Goal: Task Accomplishment & Management: Use online tool/utility

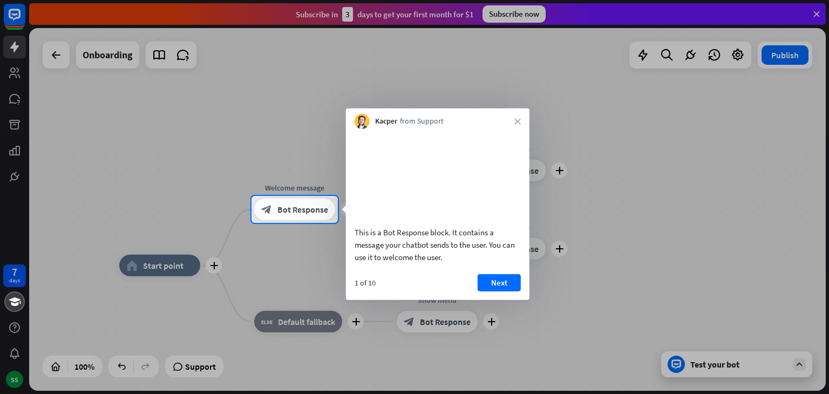
click at [164, 99] on div at bounding box center [414, 98] width 829 height 196
click at [181, 268] on div at bounding box center [414, 308] width 829 height 171
click at [213, 266] on div at bounding box center [414, 308] width 829 height 171
click at [109, 63] on div at bounding box center [414, 98] width 829 height 196
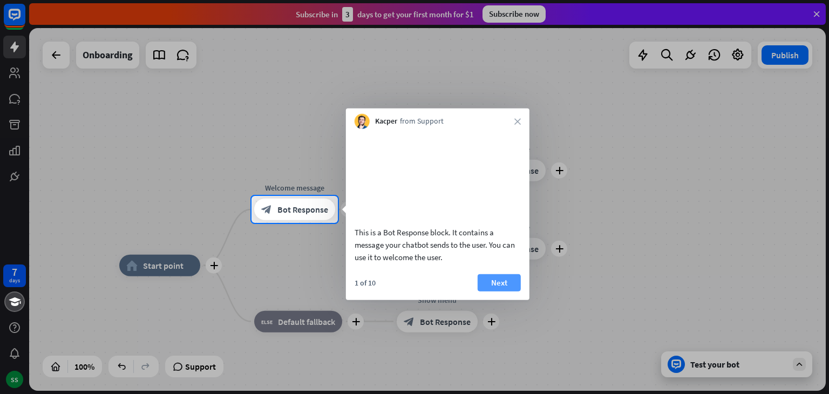
click at [497, 291] on button "Next" at bounding box center [499, 282] width 43 height 17
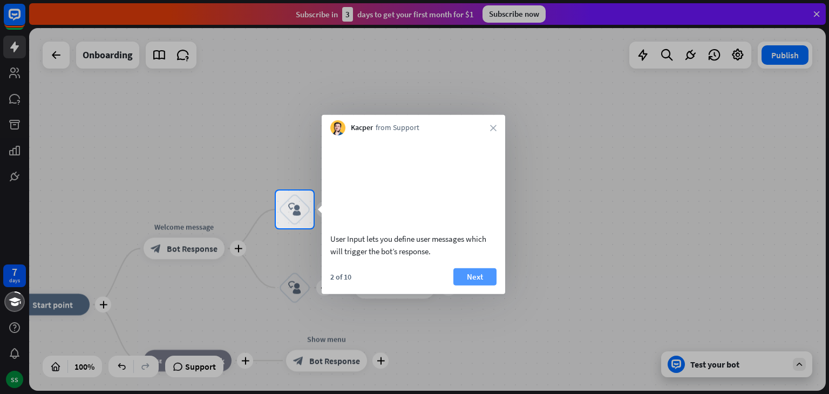
click at [471, 285] on button "Next" at bounding box center [474, 276] width 43 height 17
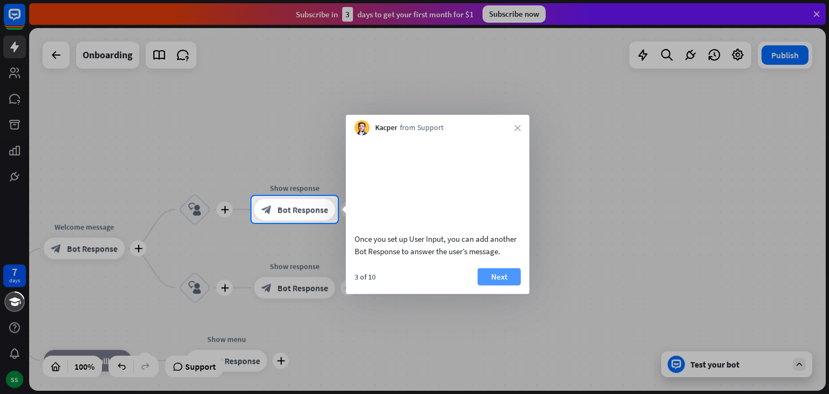
click at [500, 285] on button "Next" at bounding box center [499, 276] width 43 height 17
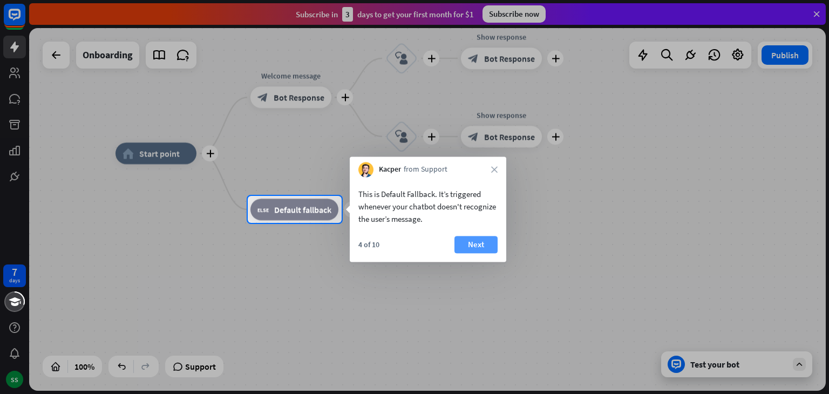
click at [489, 241] on button "Next" at bounding box center [476, 244] width 43 height 17
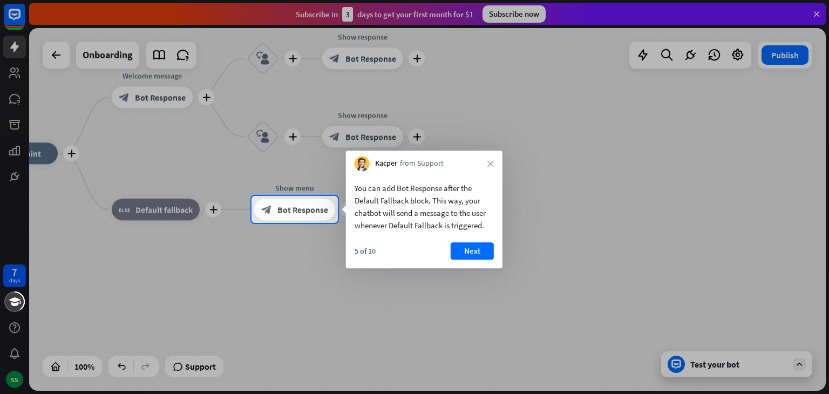
drag, startPoint x: 472, startPoint y: 250, endPoint x: 469, endPoint y: 289, distance: 39.0
click at [469, 289] on body "7 days SS close Product Help First steps Get started with ChatBot Help Center F…" at bounding box center [414, 197] width 829 height 394
click at [475, 257] on button "Next" at bounding box center [472, 250] width 43 height 17
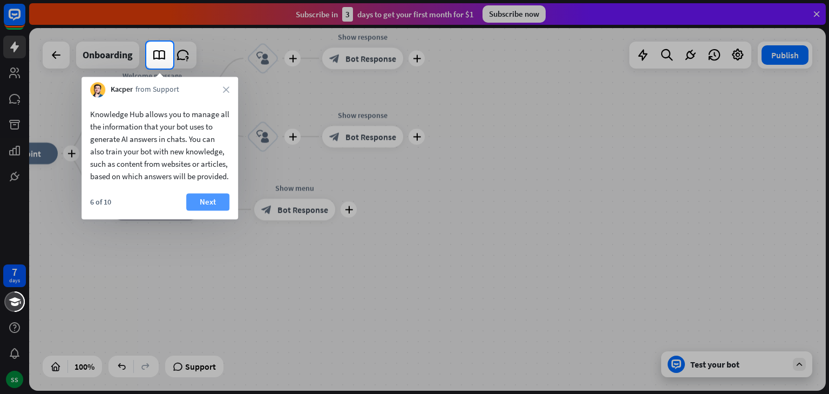
click at [207, 211] on button "Next" at bounding box center [207, 201] width 43 height 17
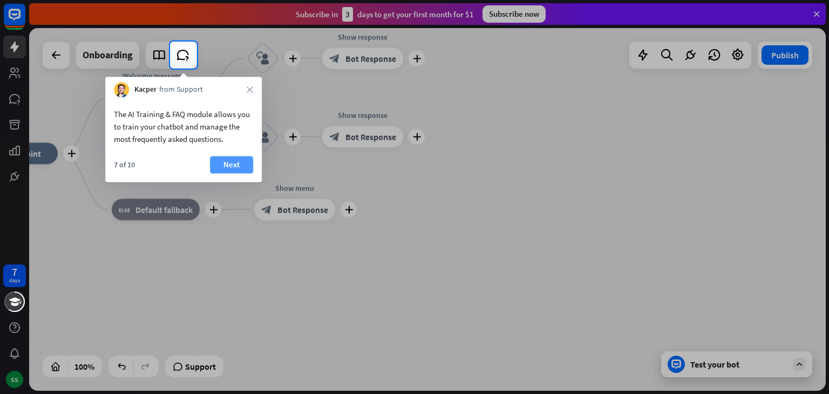
click at [247, 165] on button "Next" at bounding box center [231, 164] width 43 height 17
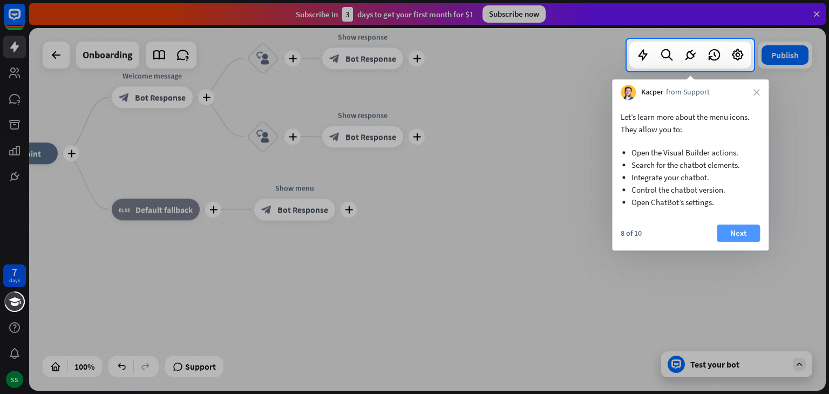
click at [740, 229] on button "Next" at bounding box center [738, 233] width 43 height 17
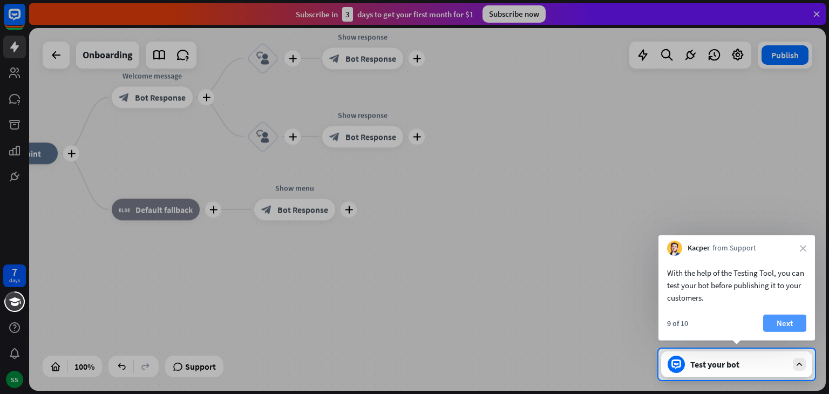
click at [792, 321] on button "Next" at bounding box center [784, 323] width 43 height 17
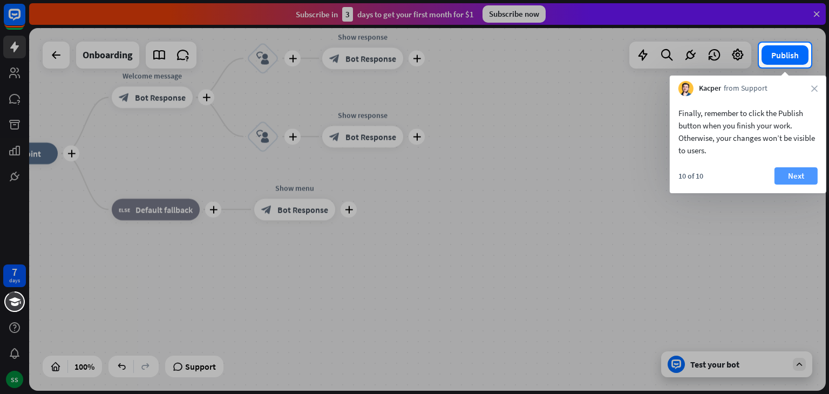
click at [804, 173] on button "Next" at bounding box center [796, 175] width 43 height 17
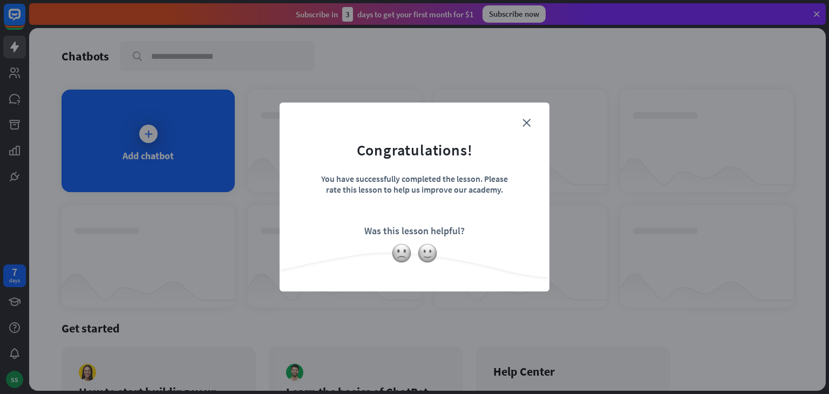
drag, startPoint x: 527, startPoint y: 124, endPoint x: 521, endPoint y: 121, distance: 6.3
click at [521, 126] on div "close Congratulations! You have successfully completed the lesson. Please rate …" at bounding box center [415, 197] width 270 height 189
click at [524, 126] on icon "close" at bounding box center [527, 123] width 8 height 8
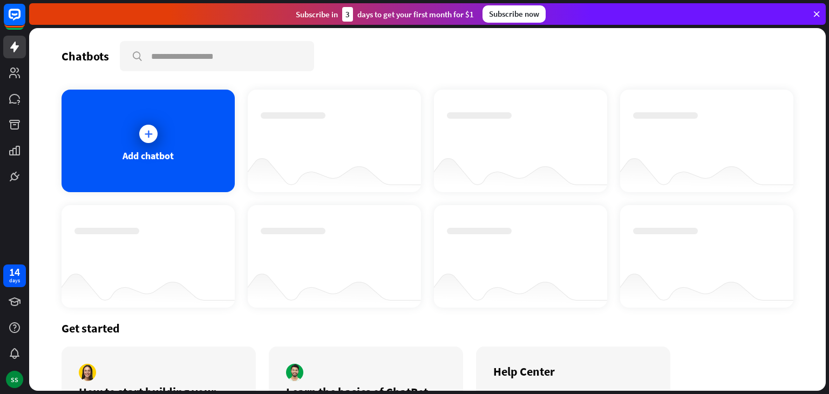
click at [147, 133] on icon at bounding box center [148, 133] width 11 height 11
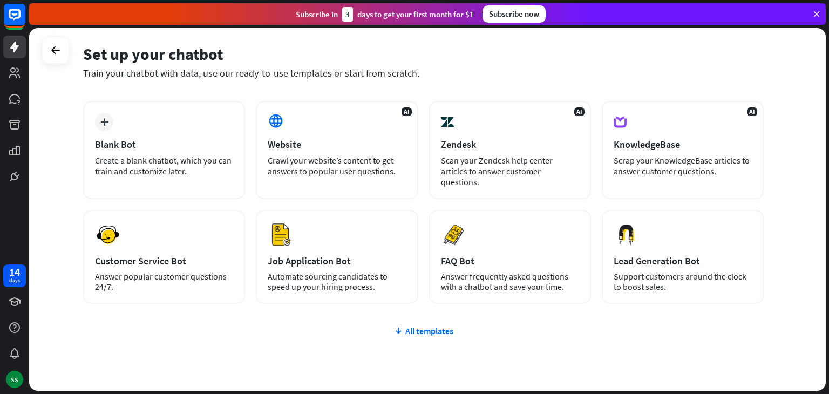
scroll to position [39, 0]
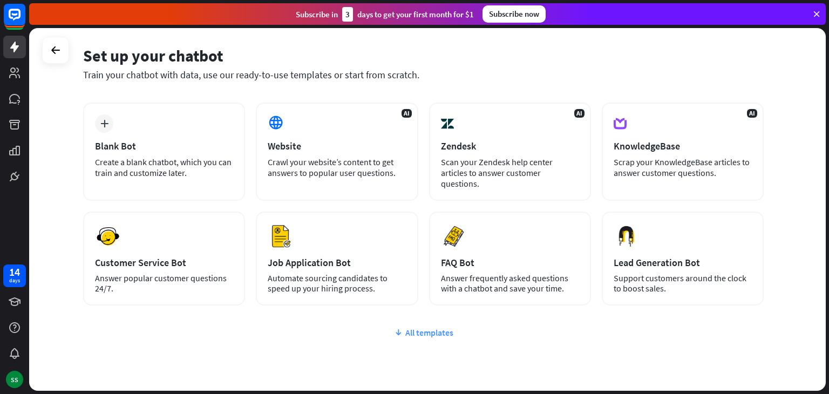
click at [434, 327] on div "All templates" at bounding box center [423, 332] width 681 height 11
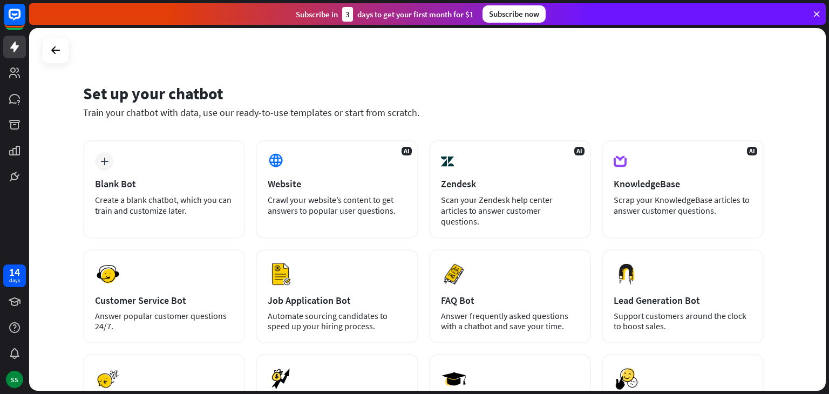
scroll to position [0, 0]
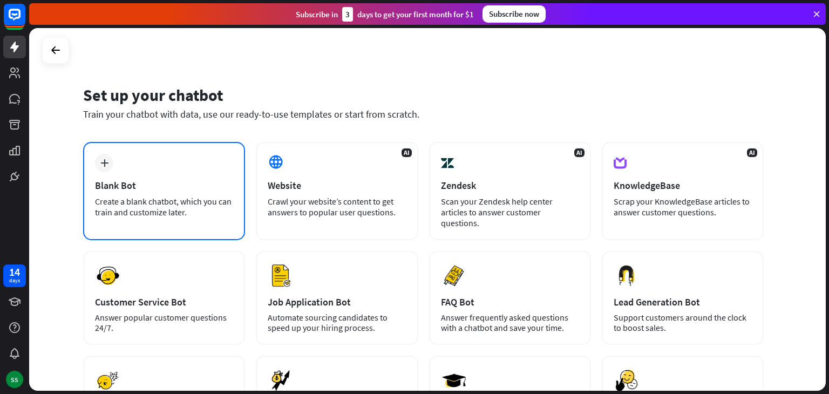
click at [138, 175] on div "plus Blank Bot Create a blank chatbot, which you can train and customize later." at bounding box center [164, 191] width 162 height 98
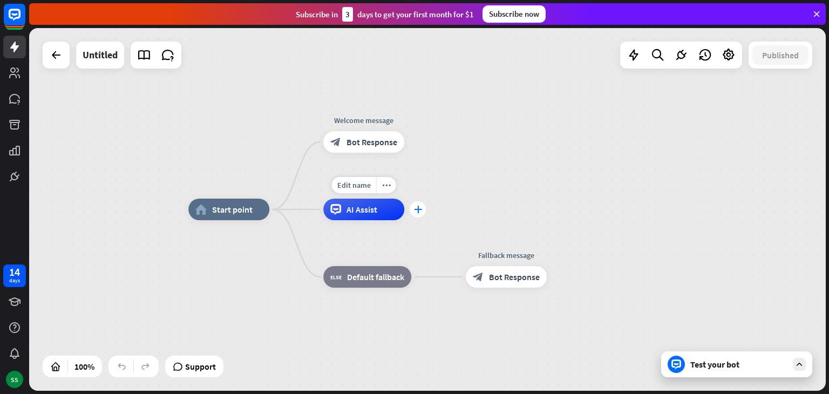
click at [415, 212] on icon "plus" at bounding box center [418, 210] width 8 height 8
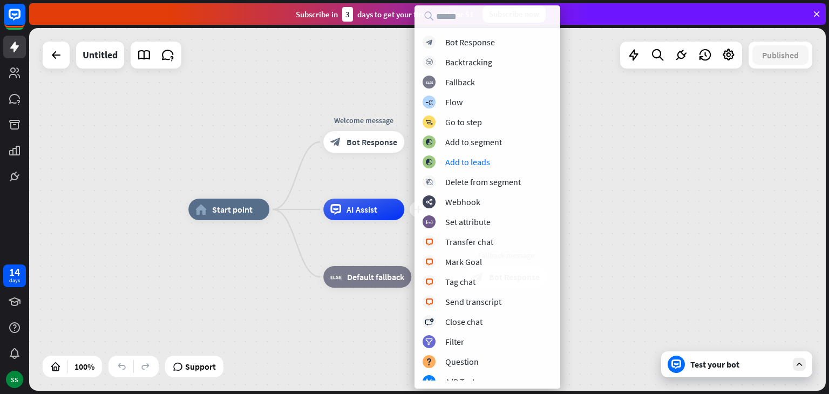
click at [795, 208] on div "home_2 Start point Welcome message block_bot_response Bot Response plus AI Assi…" at bounding box center [427, 209] width 797 height 363
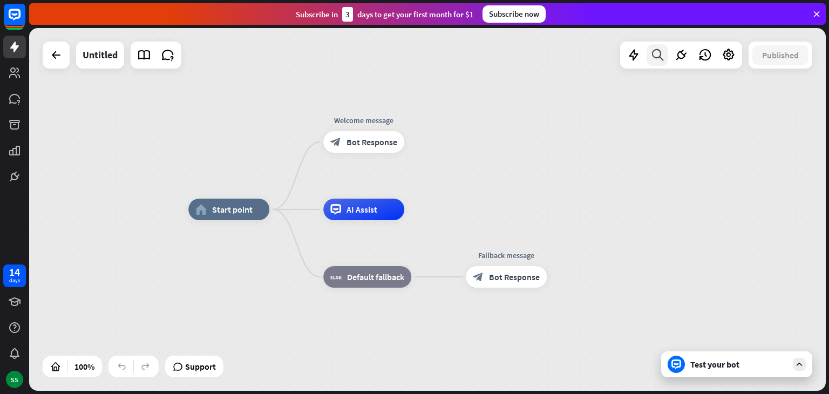
click at [657, 55] on icon at bounding box center [657, 55] width 15 height 14
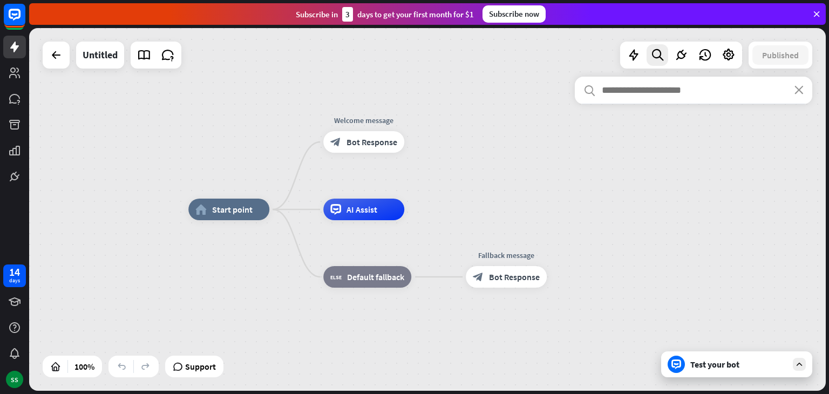
click at [489, 159] on div "home_2 Start point Welcome message block_bot_response Bot Response AI Assist bl…" at bounding box center [427, 209] width 797 height 363
click at [717, 178] on div "search close" at bounding box center [694, 227] width 238 height 301
click at [372, 142] on span "Bot Response" at bounding box center [372, 142] width 51 height 11
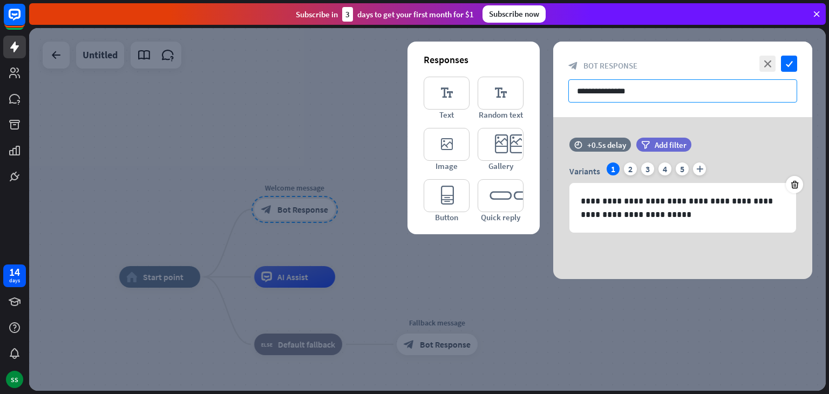
click at [670, 89] on input "**********" at bounding box center [682, 90] width 229 height 23
click at [506, 143] on icon "editor_card" at bounding box center [501, 144] width 46 height 33
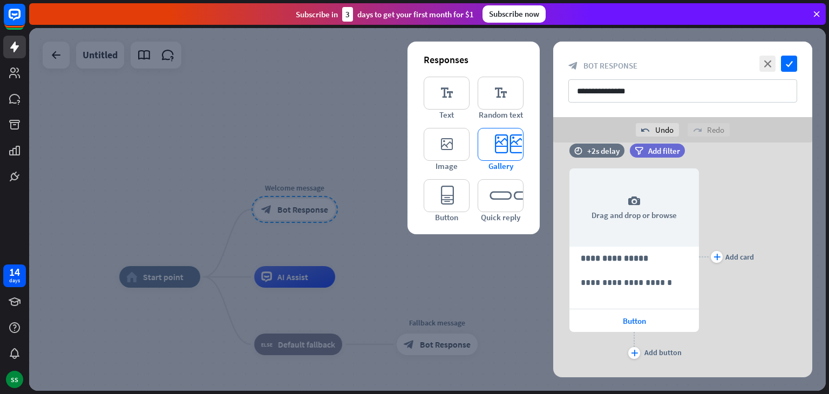
scroll to position [126, 0]
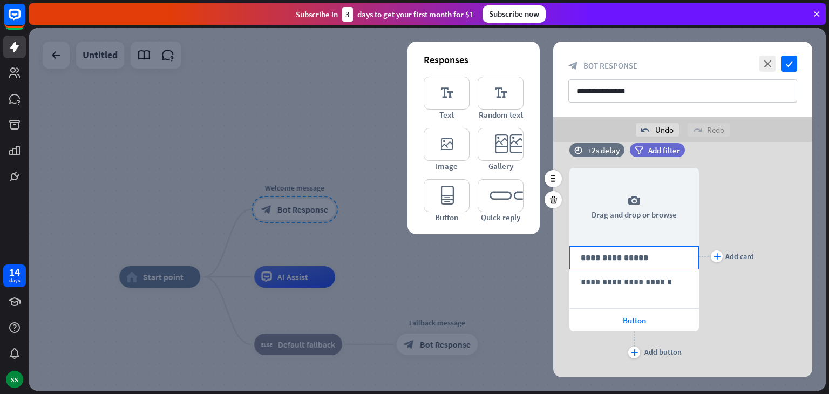
drag, startPoint x: 645, startPoint y: 233, endPoint x: 628, endPoint y: 257, distance: 29.8
click at [628, 257] on div "**********" at bounding box center [635, 256] width 130 height 209
click at [637, 351] on icon "plus" at bounding box center [634, 352] width 7 height 6
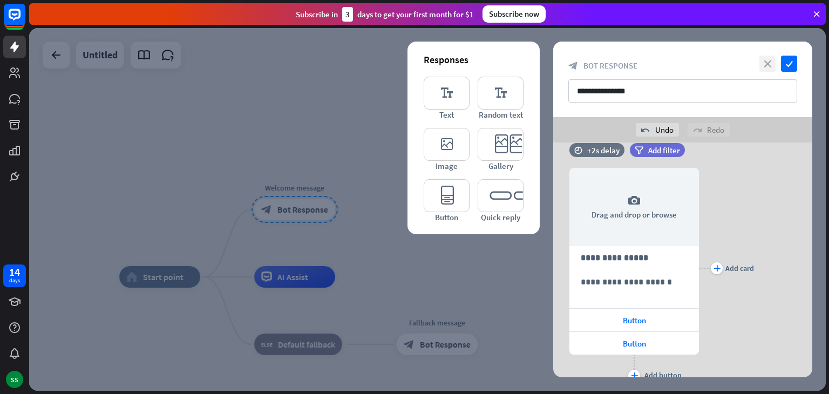
click at [775, 63] on icon "close" at bounding box center [768, 64] width 16 height 16
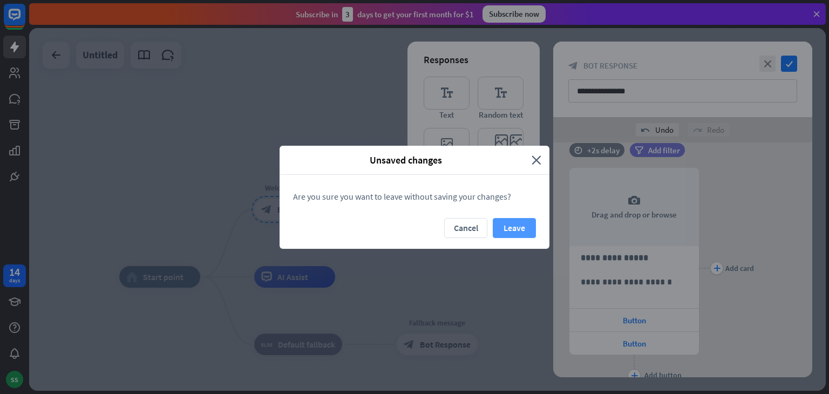
click at [502, 231] on button "Leave" at bounding box center [514, 228] width 43 height 20
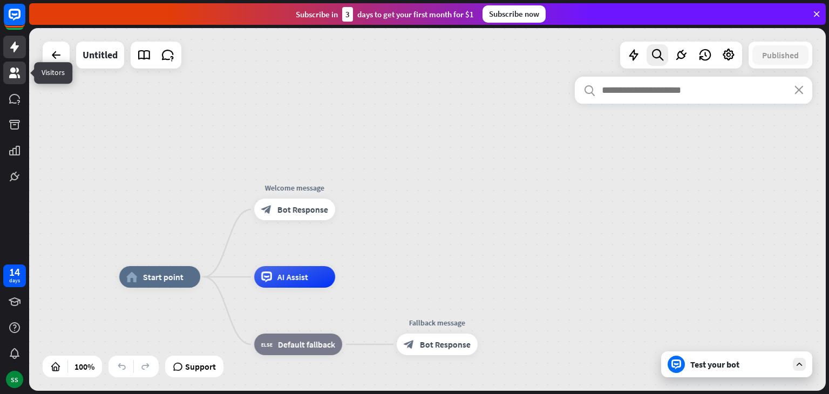
click at [16, 82] on link at bounding box center [14, 73] width 23 height 23
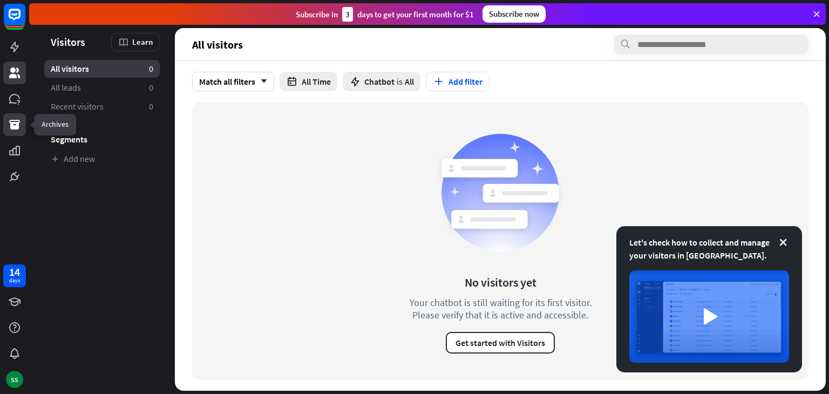
click at [21, 124] on link at bounding box center [14, 124] width 23 height 23
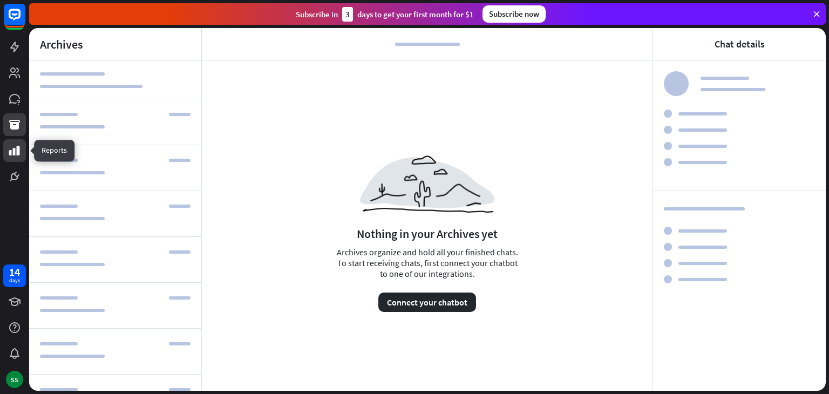
click at [20, 154] on icon at bounding box center [14, 150] width 13 height 13
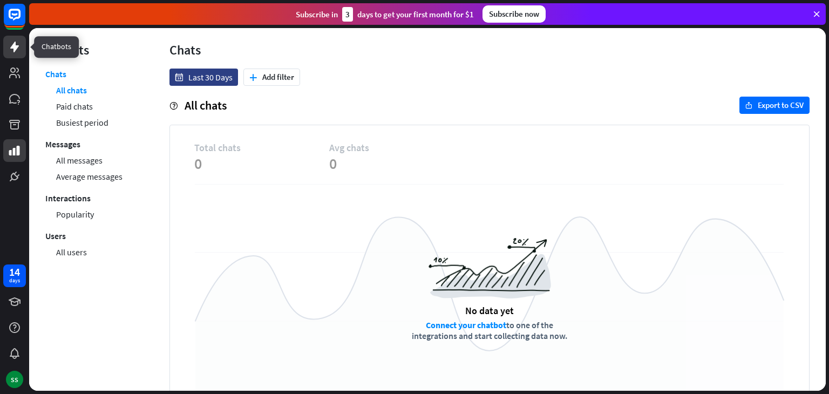
click at [8, 50] on icon at bounding box center [14, 46] width 13 height 13
